Goal: Task Accomplishment & Management: Manage account settings

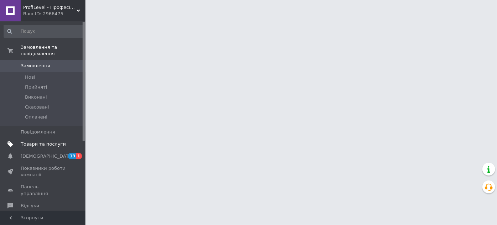
click at [43, 141] on span "Товари та послуги" at bounding box center [43, 144] width 45 height 6
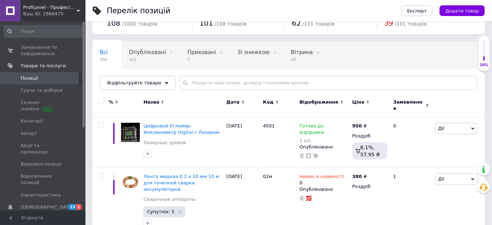
scroll to position [26, 0]
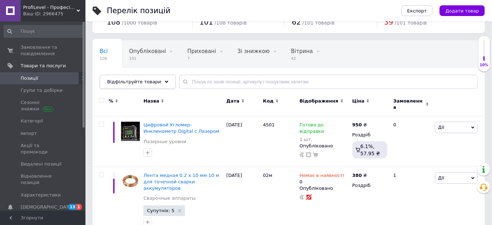
click at [136, 85] on div "Відфільтруйте товари" at bounding box center [138, 82] width 76 height 14
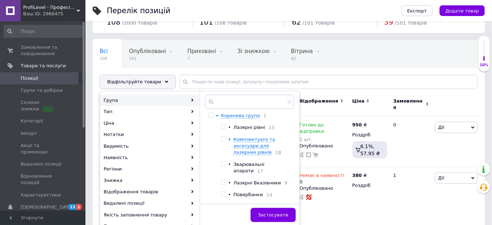
click at [222, 165] on input "checkbox" at bounding box center [223, 164] width 5 height 5
checkbox input "true"
click at [273, 208] on button "Застосувати" at bounding box center [273, 215] width 45 height 14
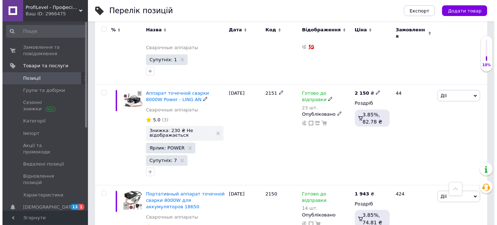
scroll to position [140, 0]
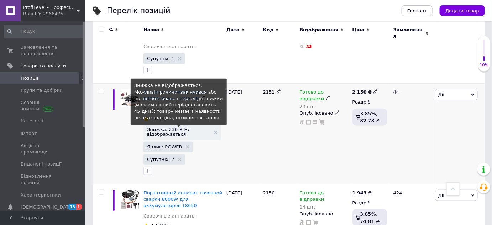
click at [189, 127] on span "Знижка: 230 ₴ Не відображається" at bounding box center [178, 131] width 63 height 9
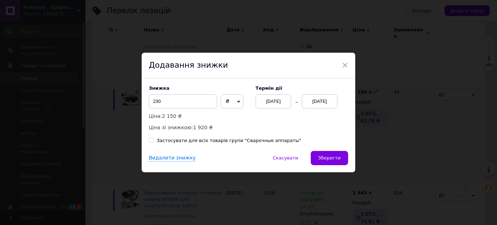
click at [314, 99] on div "[DATE]" at bounding box center [320, 101] width 36 height 14
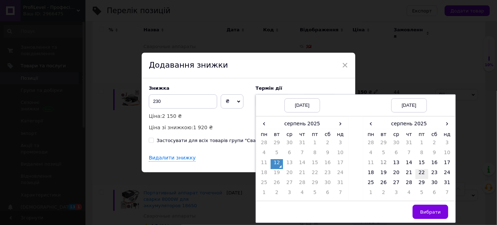
click at [423, 174] on td "22" at bounding box center [422, 174] width 13 height 10
click at [428, 207] on button "Вибрати" at bounding box center [431, 212] width 36 height 14
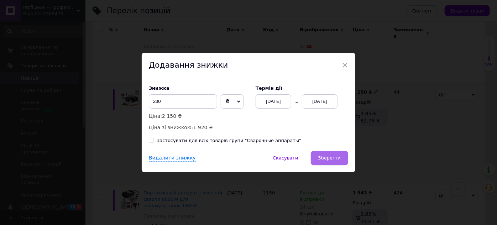
click at [324, 162] on button "Зберегти" at bounding box center [329, 158] width 37 height 14
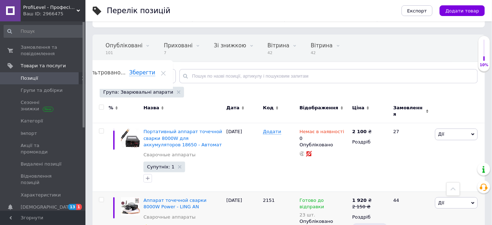
scroll to position [0, 0]
